Goal: Transaction & Acquisition: Book appointment/travel/reservation

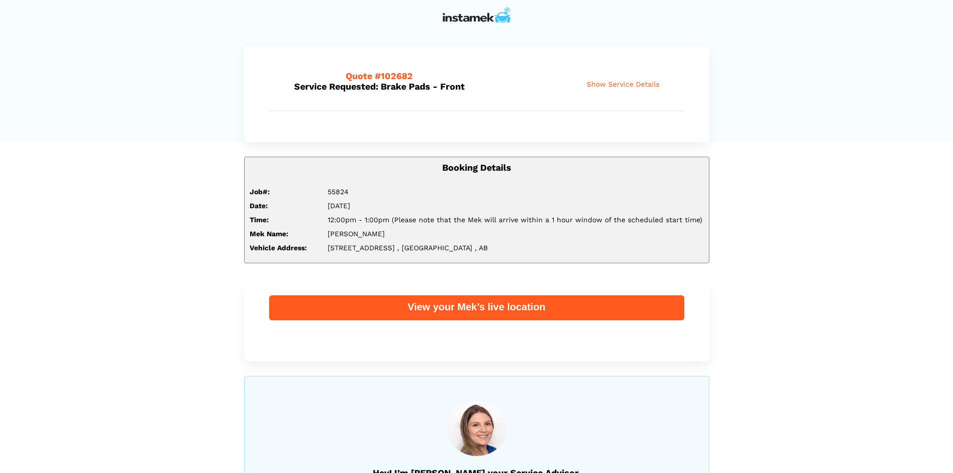
click at [632, 83] on span "Show Service Details" at bounding box center [623, 84] width 73 height 9
click at [618, 85] on span "Show Service Details" at bounding box center [623, 84] width 73 height 9
